Goal: Task Accomplishment & Management: Use online tool/utility

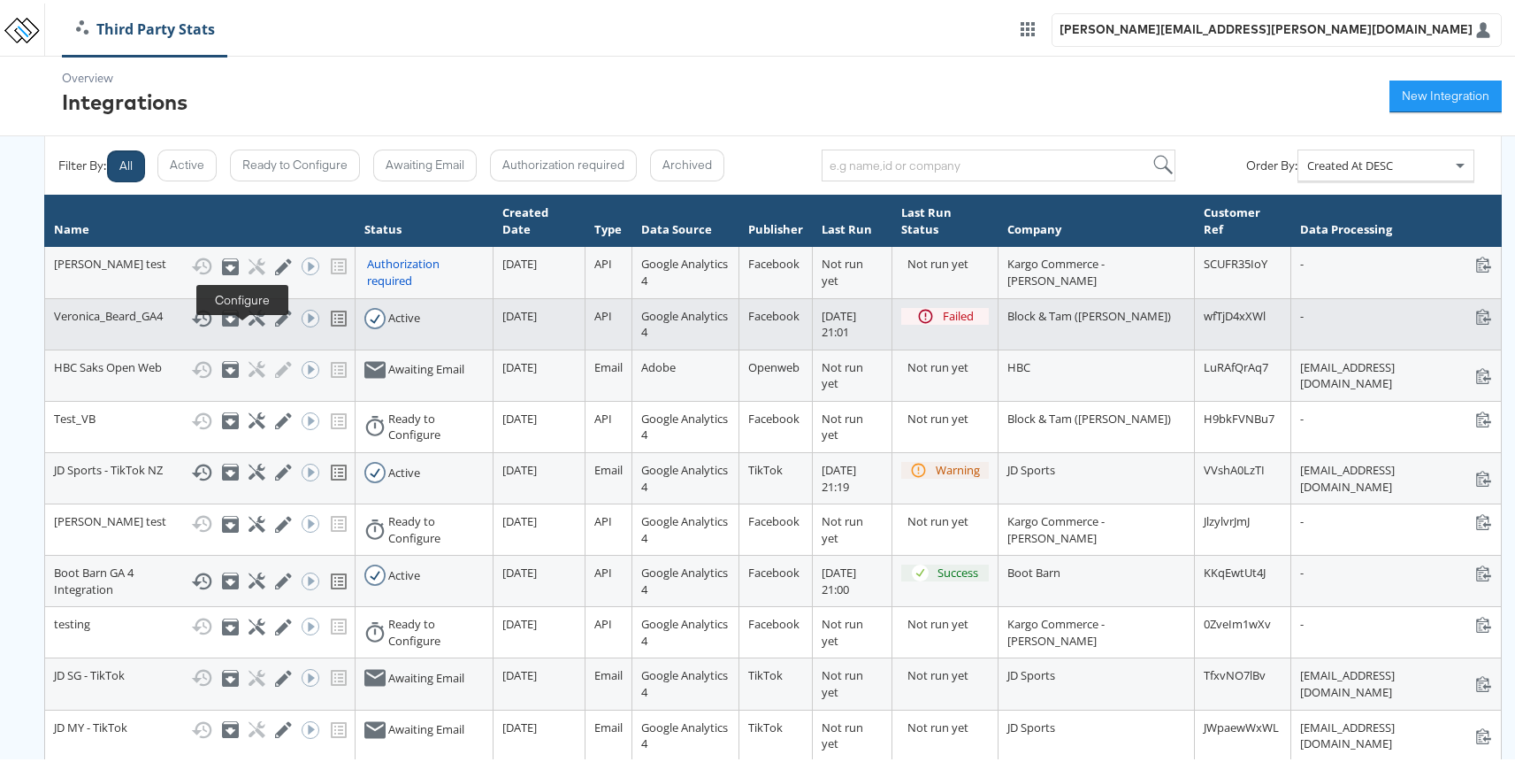
click at [249, 323] on icon at bounding box center [257, 314] width 17 height 17
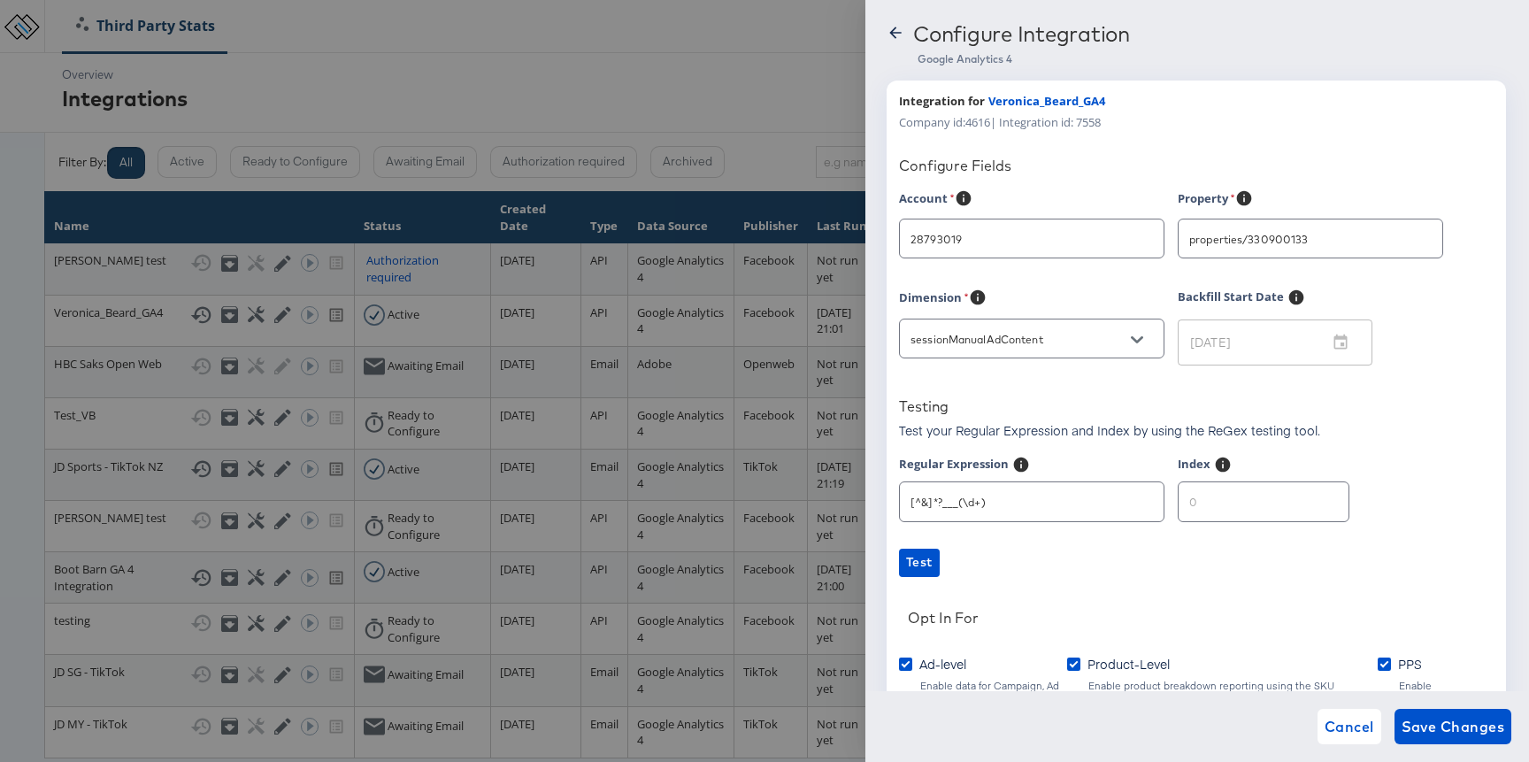
type input "[PERSON_NAME]"
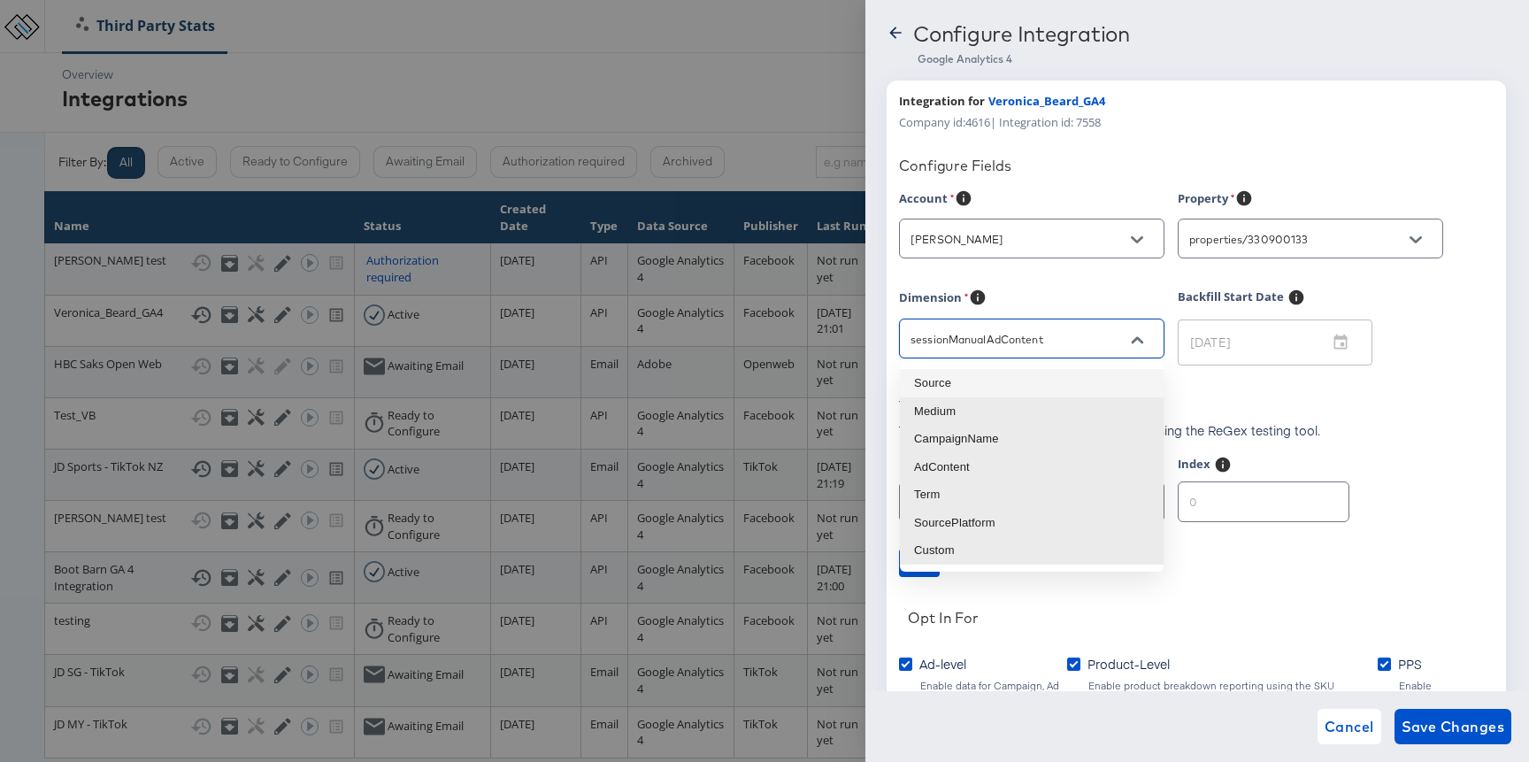
click at [1046, 345] on input "sessionManualAdContent" at bounding box center [1018, 339] width 222 height 20
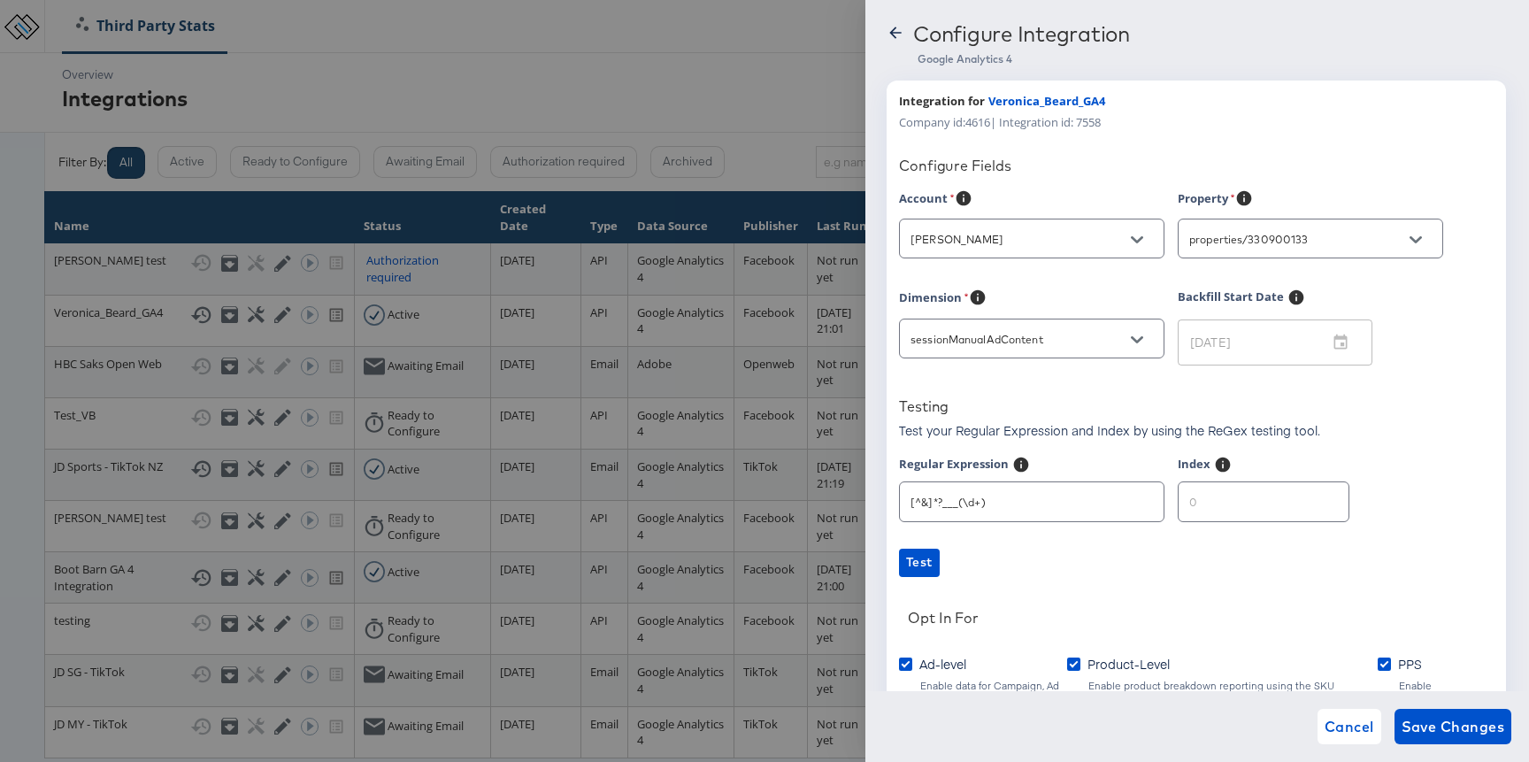
click at [1079, 279] on div "Account [PERSON_NAME]" at bounding box center [1038, 234] width 279 height 91
click at [1346, 729] on span "Cancel" at bounding box center [1349, 726] width 50 height 25
